Goal: Find specific page/section: Find specific page/section

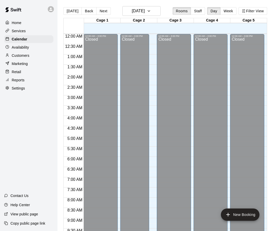
scroll to position [265, 0]
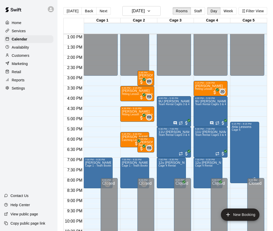
click at [18, 55] on p "Customers" at bounding box center [21, 55] width 18 height 5
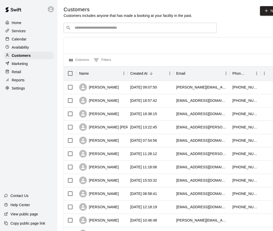
click at [96, 25] on div "​ ​" at bounding box center [140, 28] width 153 height 10
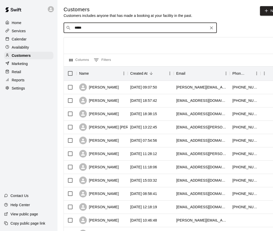
type input "******"
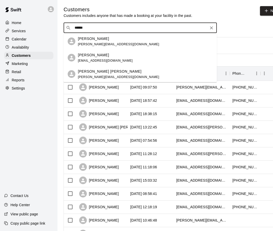
click at [97, 72] on p "[PERSON_NAME] [PERSON_NAME]" at bounding box center [110, 71] width 64 height 5
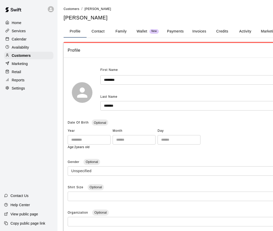
click at [175, 30] on button "Payments" at bounding box center [175, 31] width 25 height 12
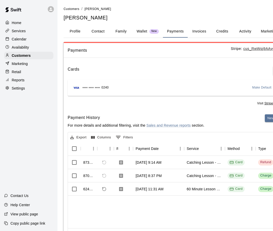
scroll to position [3, 0]
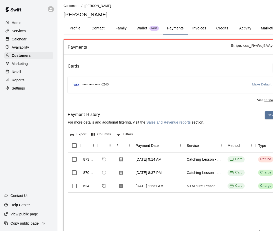
click at [61, 30] on div "Customers / [PERSON_NAME] [PERSON_NAME] Profile Contact Family Wallet New Payme…" at bounding box center [186, 124] width 253 height 242
